Goal: Transaction & Acquisition: Purchase product/service

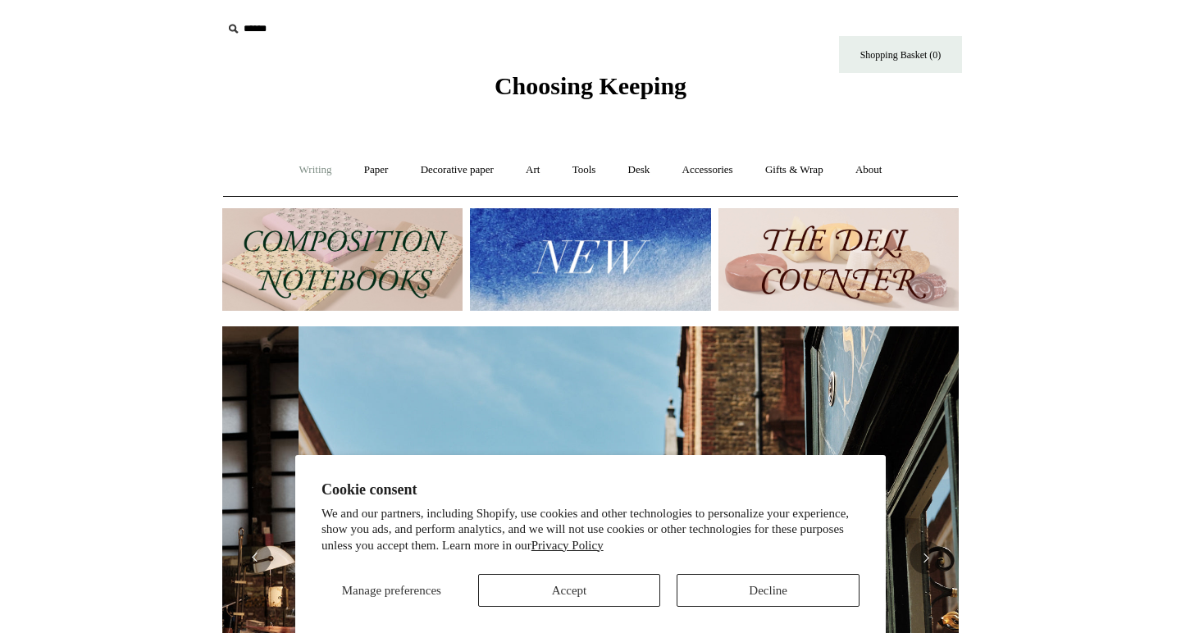
click at [298, 168] on link "Writing +" at bounding box center [316, 169] width 62 height 43
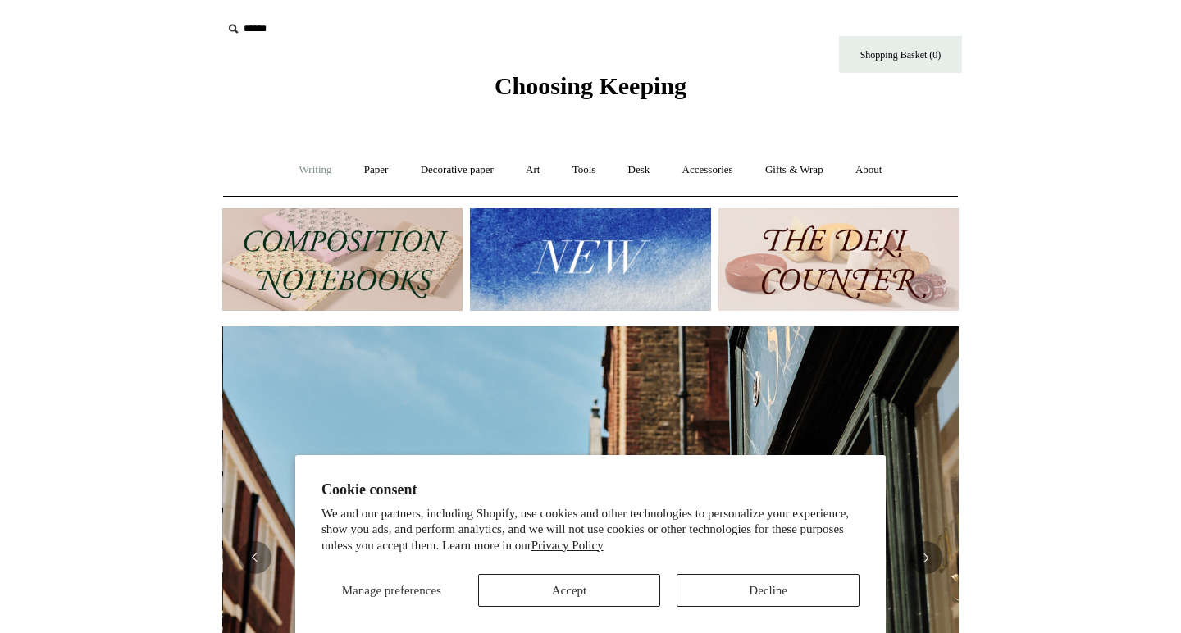
scroll to position [0, 736]
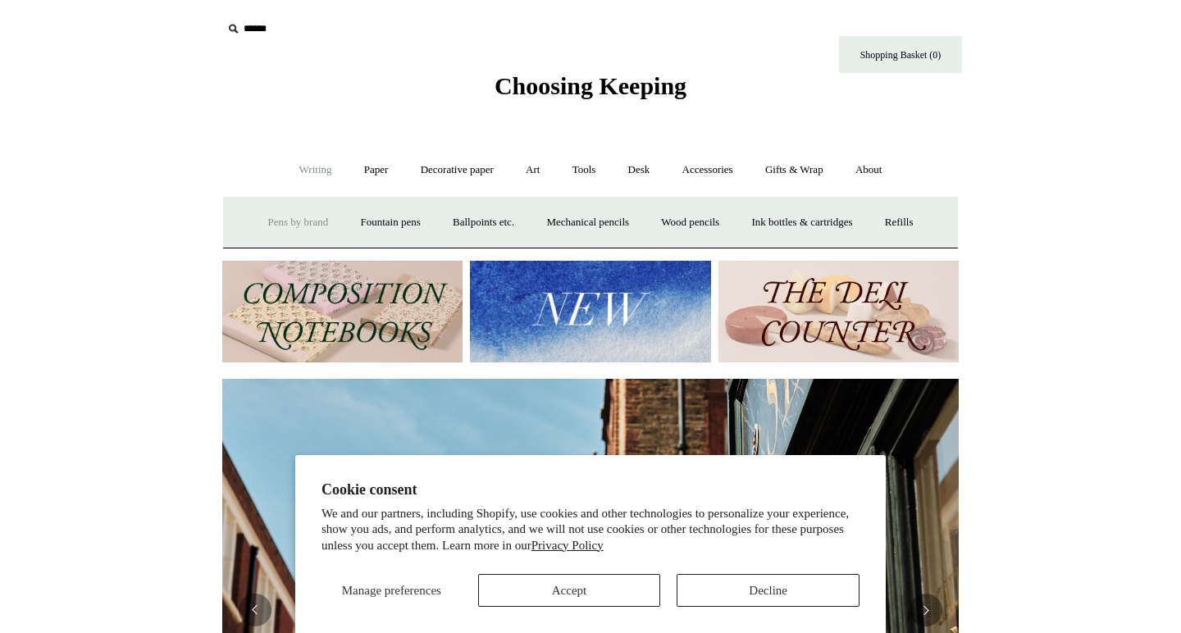
click at [267, 220] on link "Pens by brand +" at bounding box center [298, 222] width 90 height 43
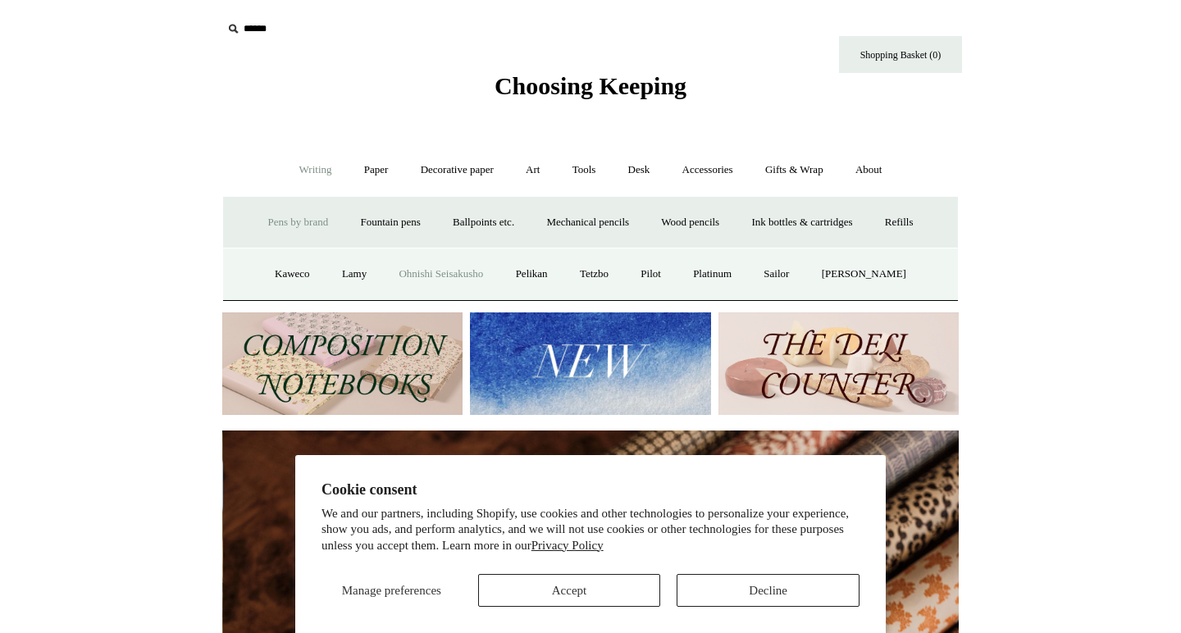
scroll to position [0, 1473]
click at [665, 276] on link "Pilot" at bounding box center [651, 274] width 50 height 43
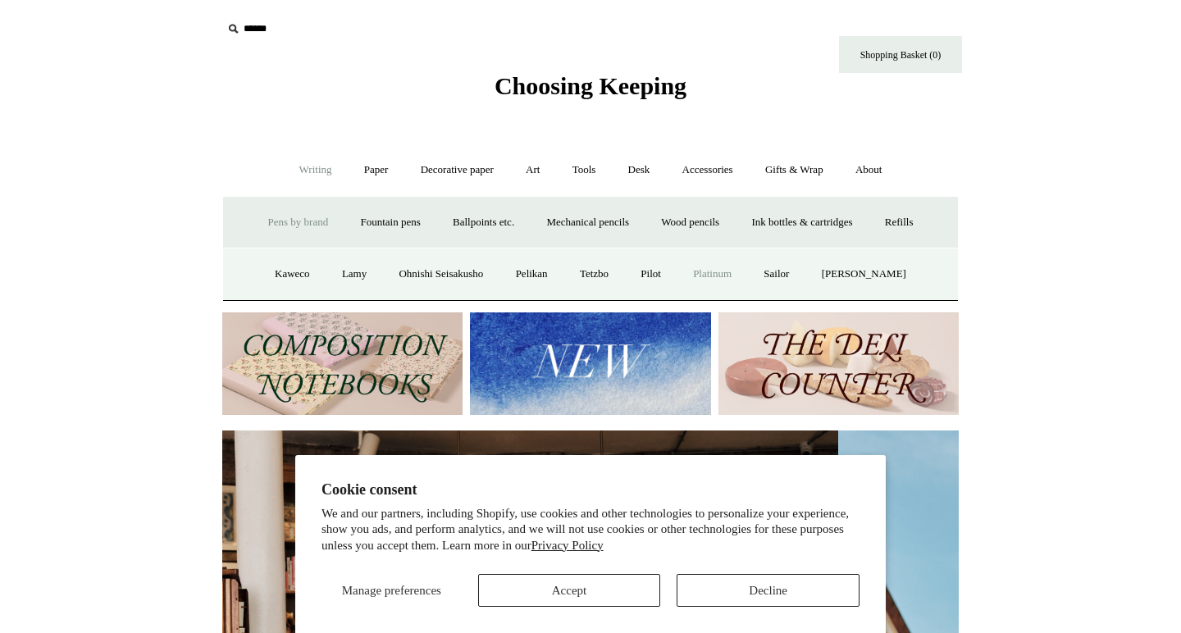
scroll to position [0, 6]
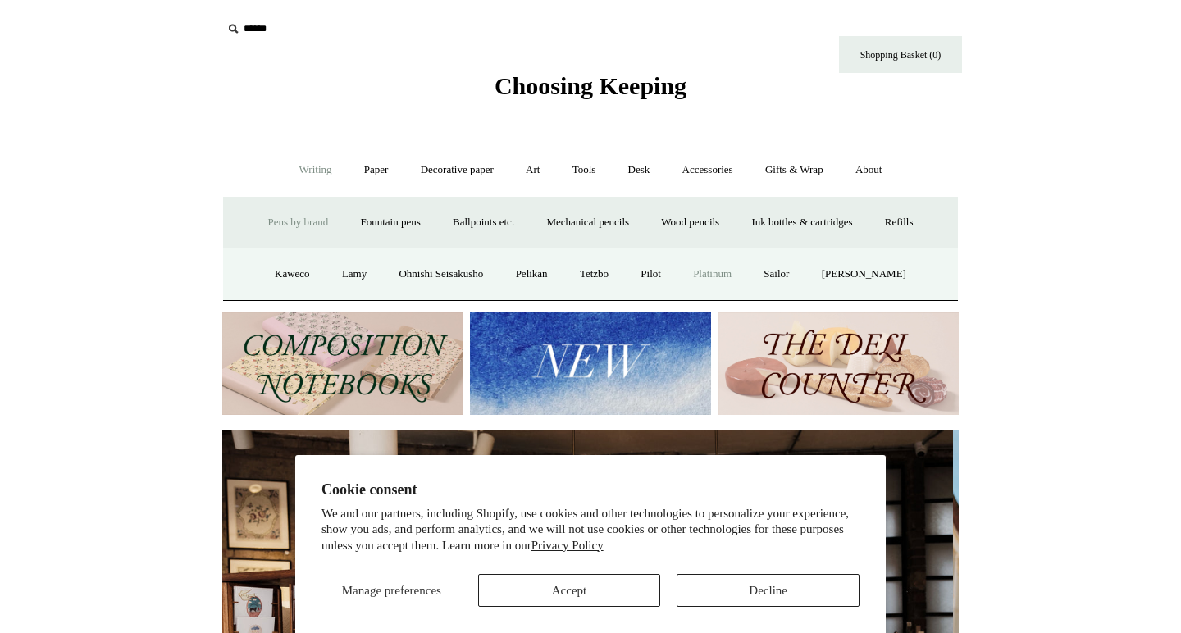
click at [744, 274] on link "Platinum" at bounding box center [712, 274] width 68 height 43
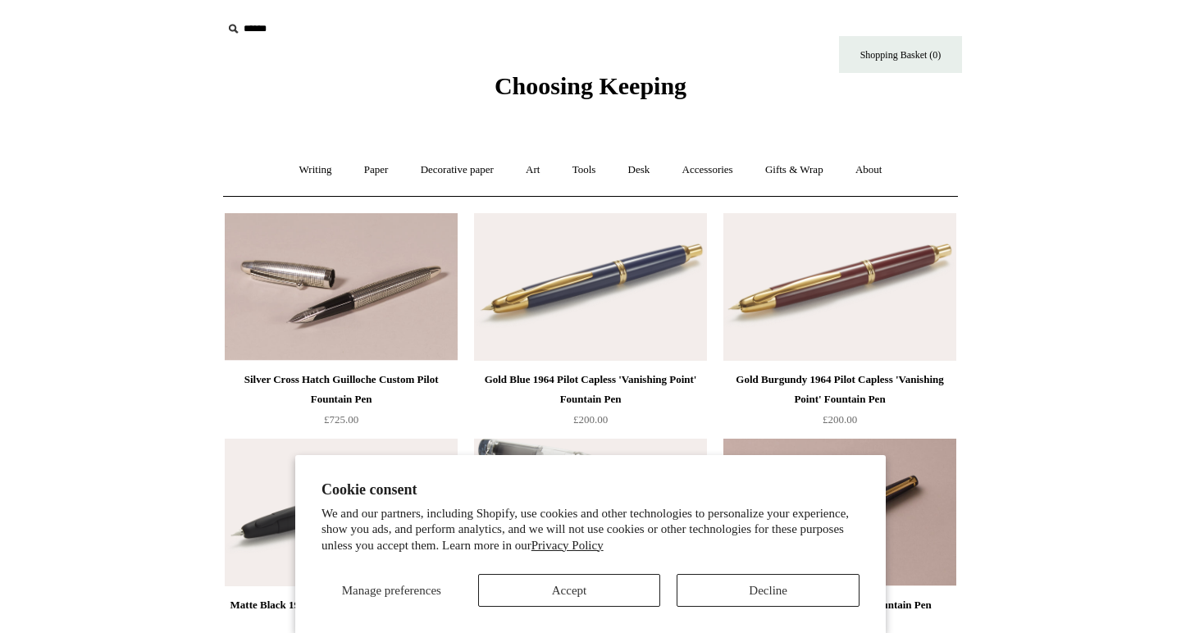
click at [631, 595] on button "Accept" at bounding box center [569, 590] width 183 height 33
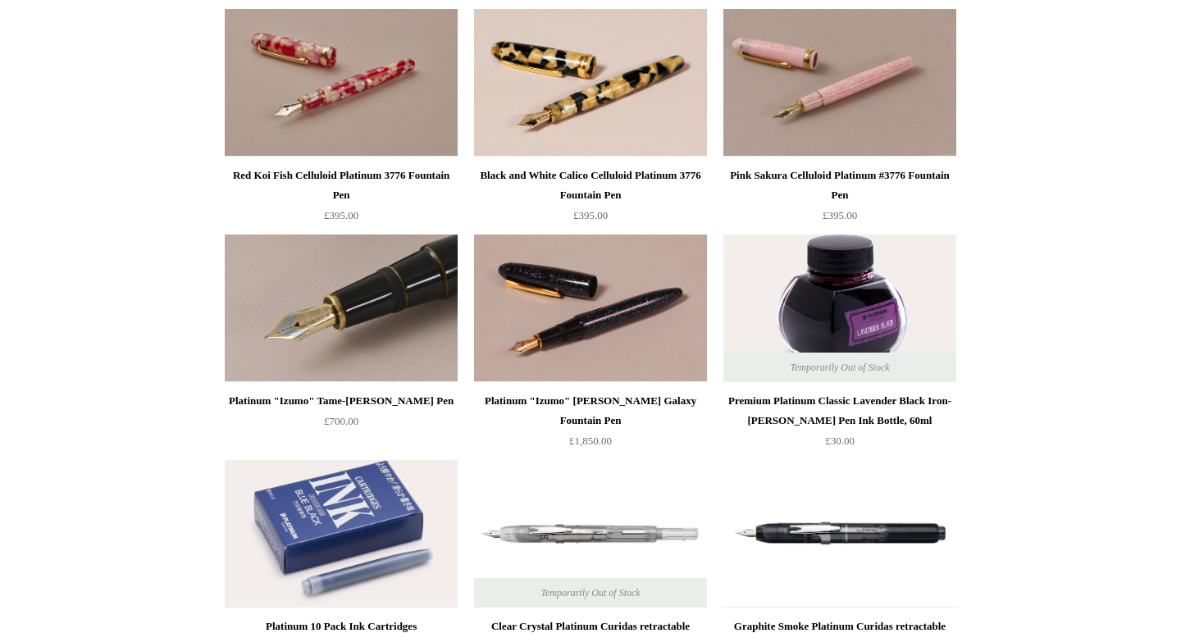
scroll to position [182, 0]
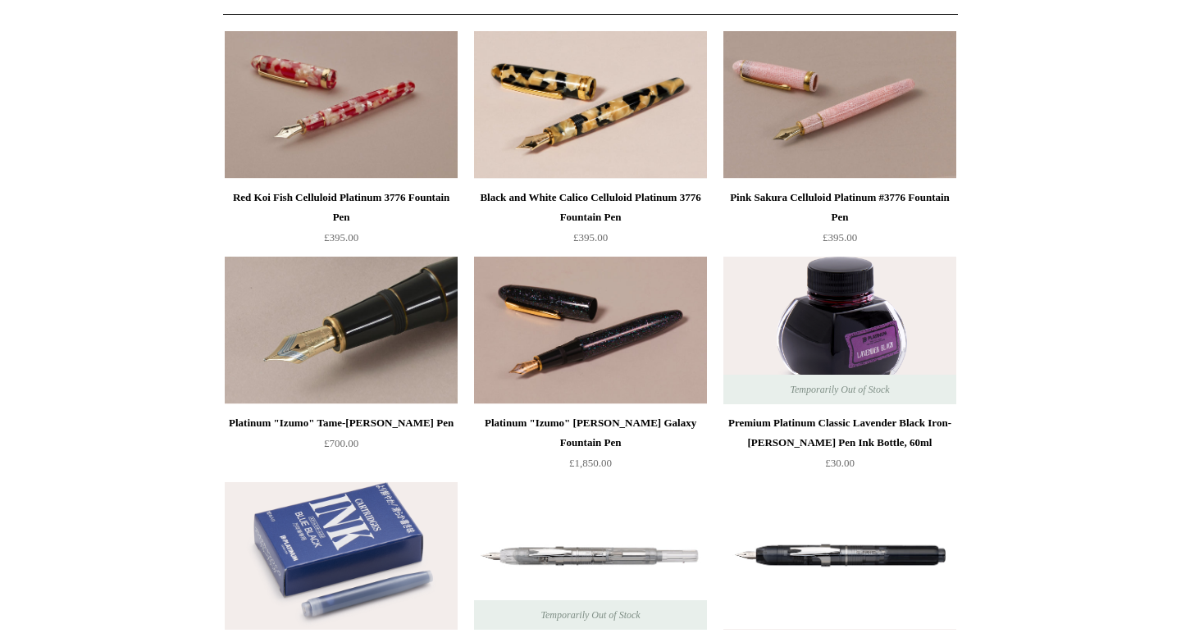
click at [358, 312] on img at bounding box center [341, 331] width 233 height 148
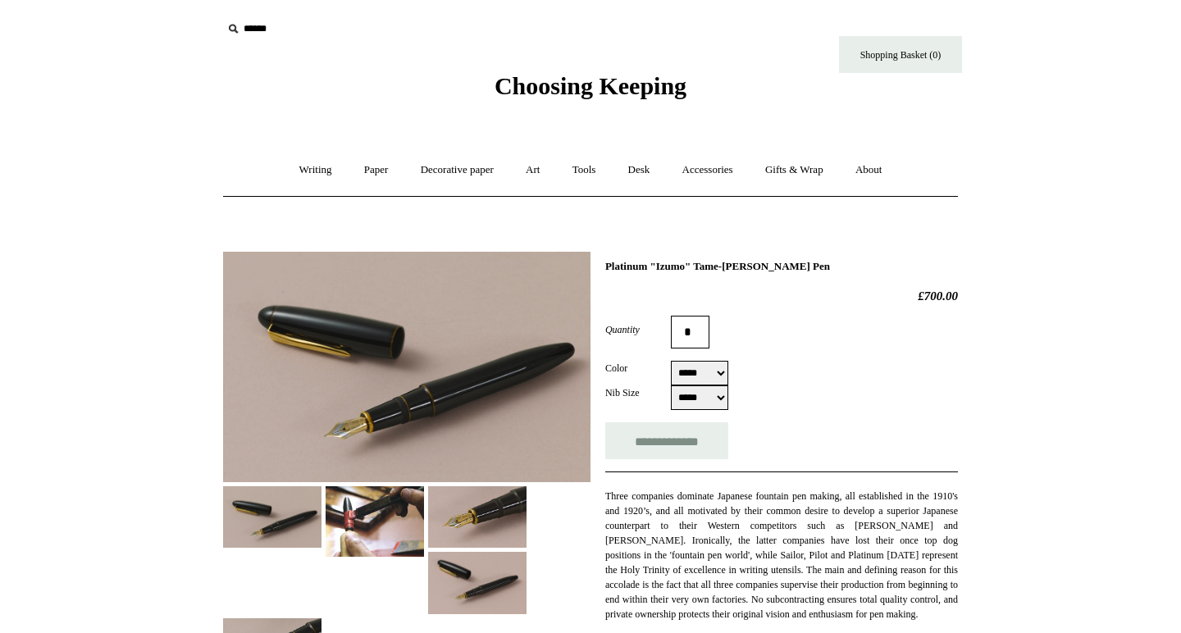
select select "*****"
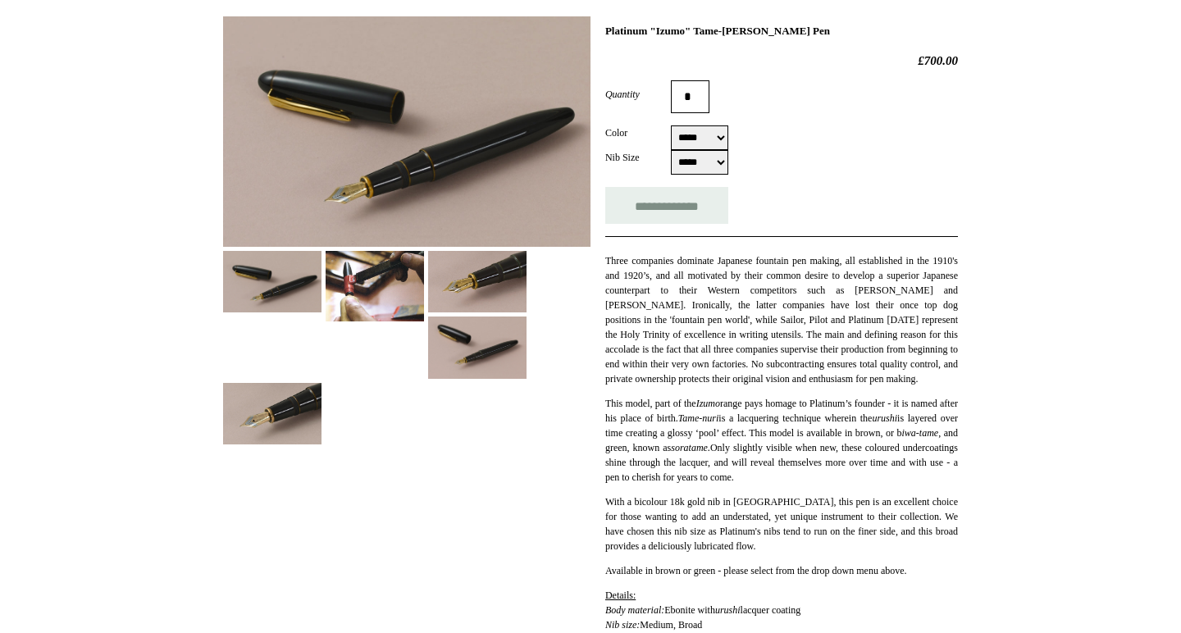
scroll to position [236, 0]
click at [484, 354] on img at bounding box center [477, 347] width 98 height 62
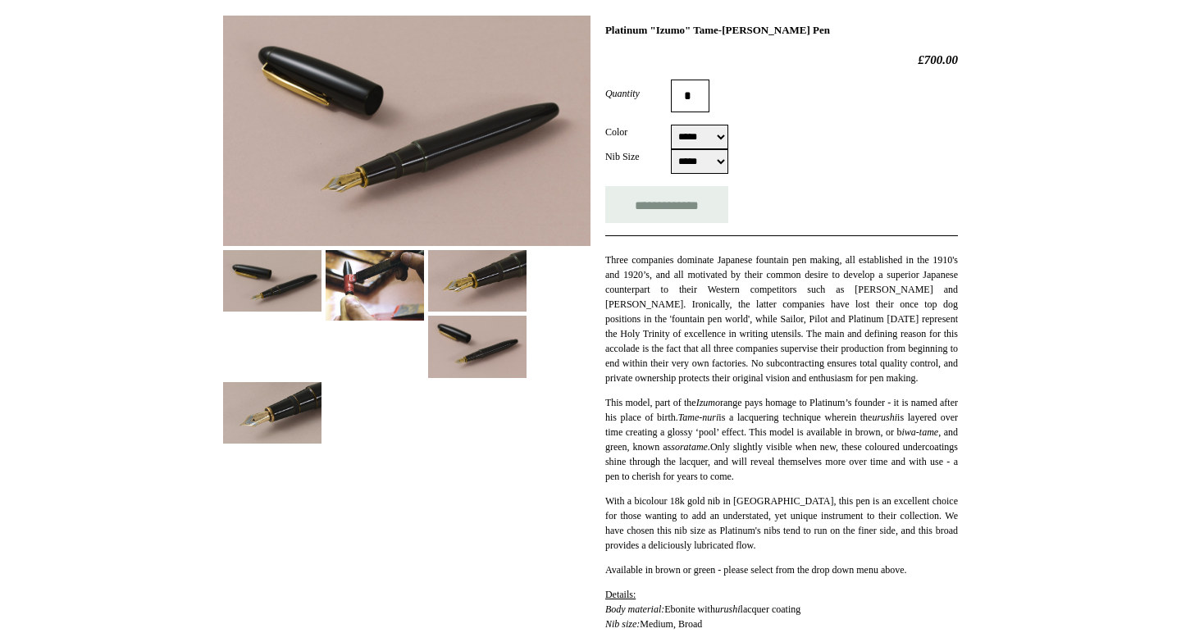
click at [271, 418] on img at bounding box center [272, 413] width 98 height 62
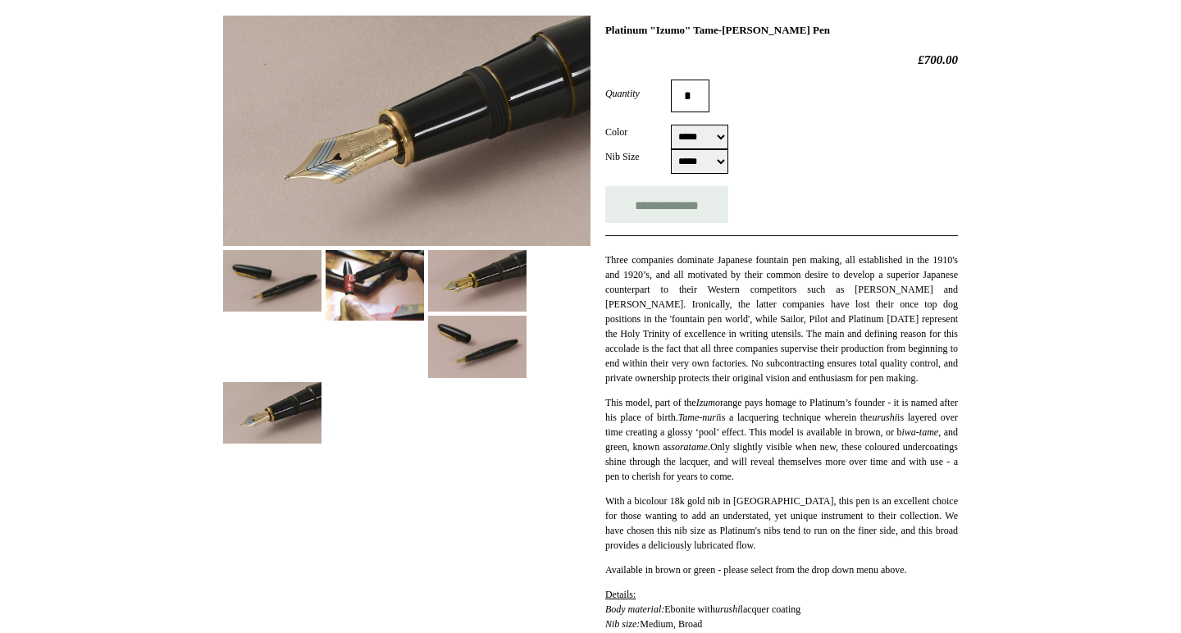
click at [269, 289] on img at bounding box center [272, 281] width 98 height 62
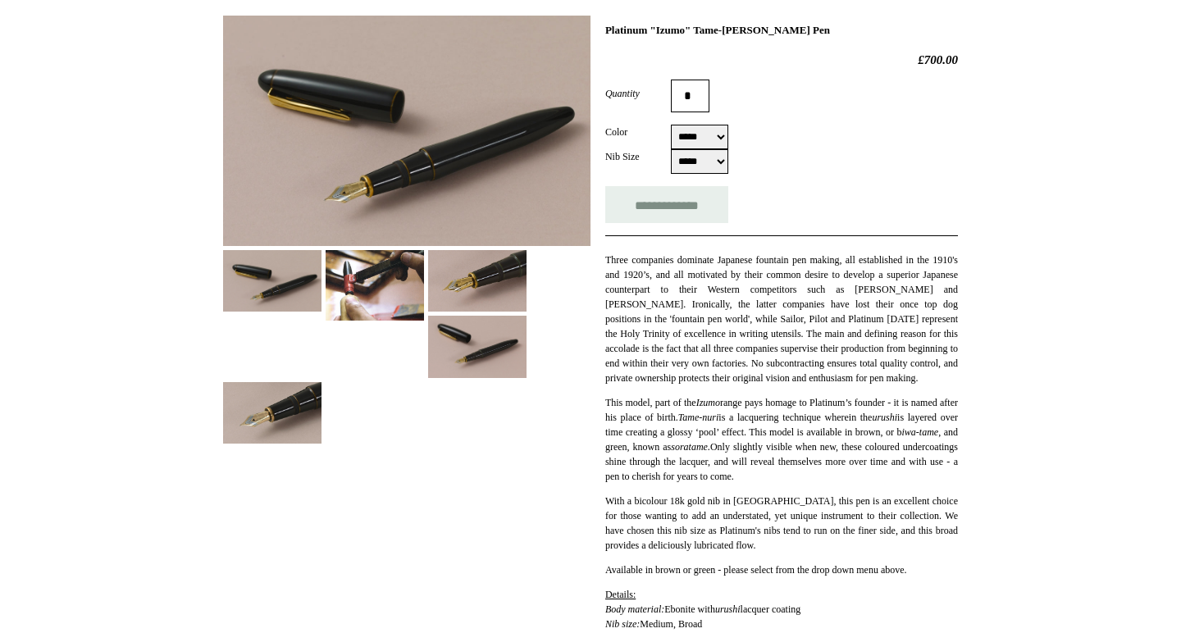
click at [452, 337] on img at bounding box center [477, 347] width 98 height 62
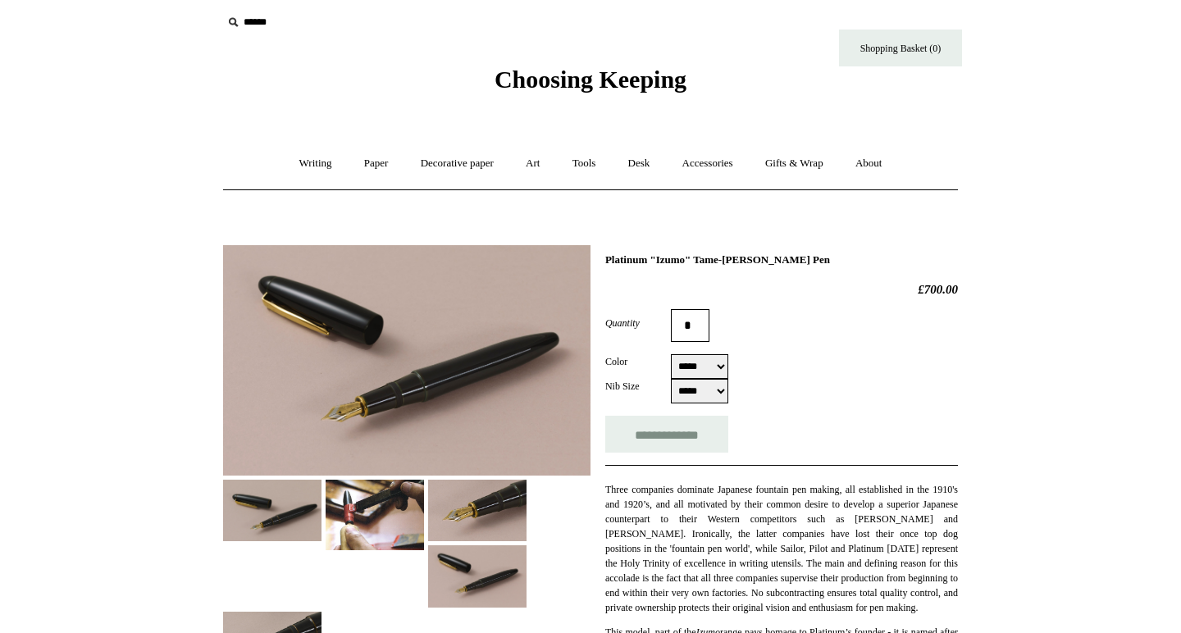
scroll to position [0, 0]
